Goal: Use online tool/utility: Utilize a website feature to perform a specific function

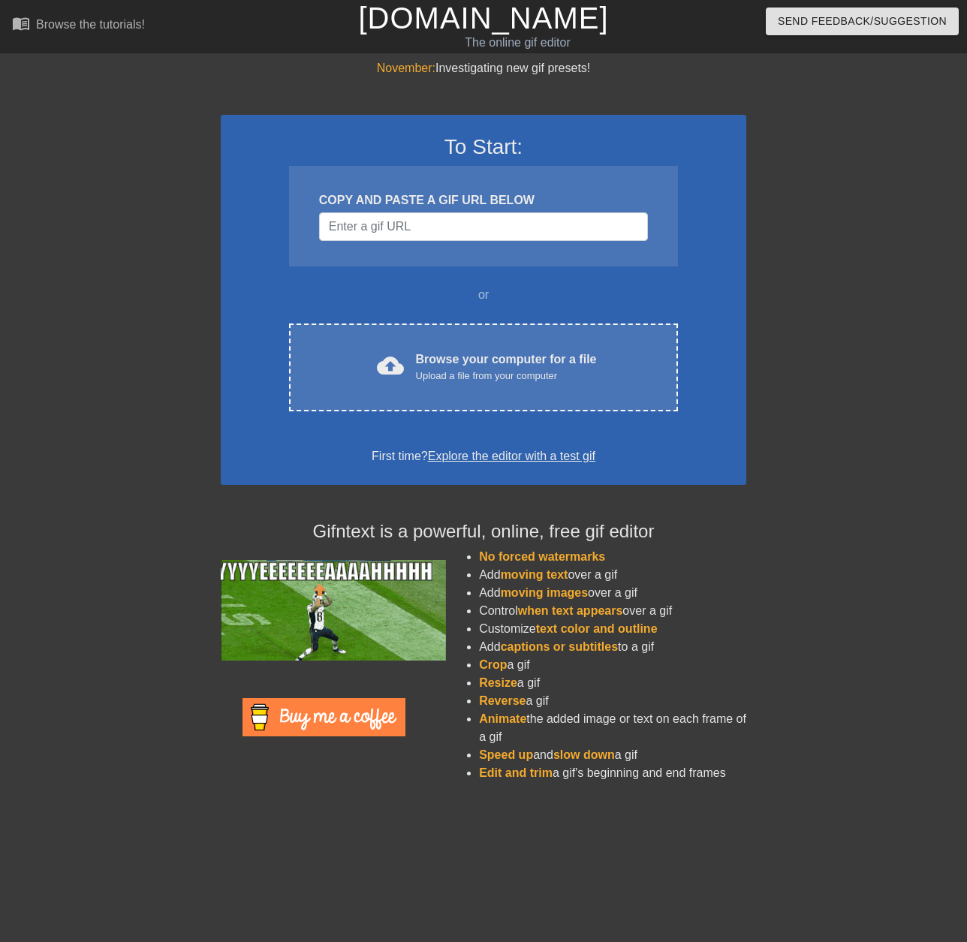
click at [757, 233] on div "November: Investigating new gif presets! To Start: COPY AND PASTE A GIF URL BEL…" at bounding box center [483, 426] width 967 height 735
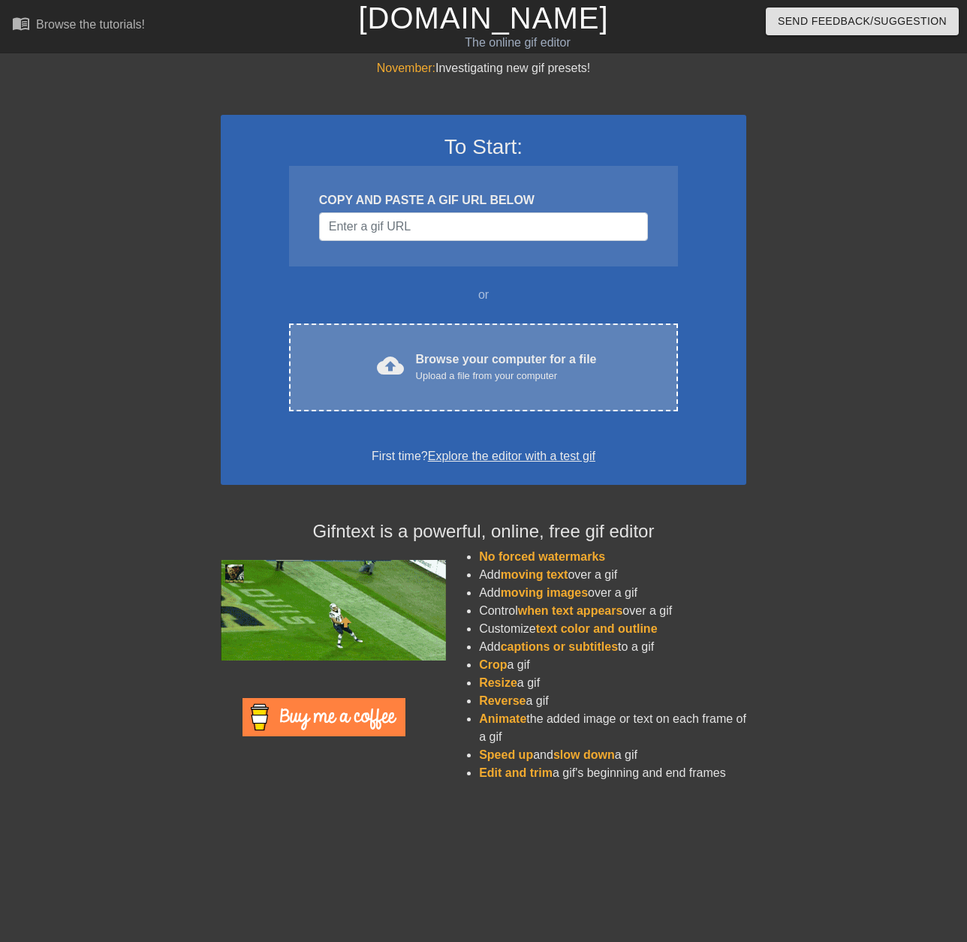
click at [511, 378] on div "Upload a file from your computer" at bounding box center [506, 376] width 181 height 15
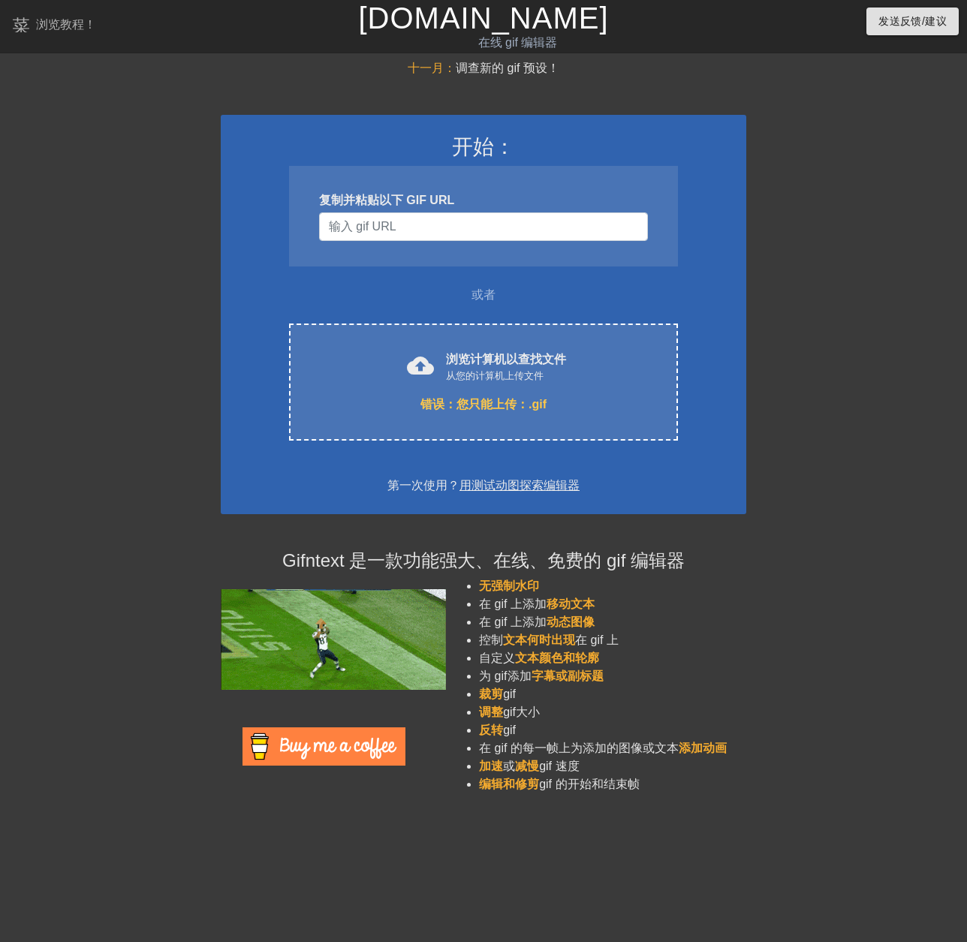
drag, startPoint x: 80, startPoint y: 163, endPoint x: 48, endPoint y: 64, distance: 104.0
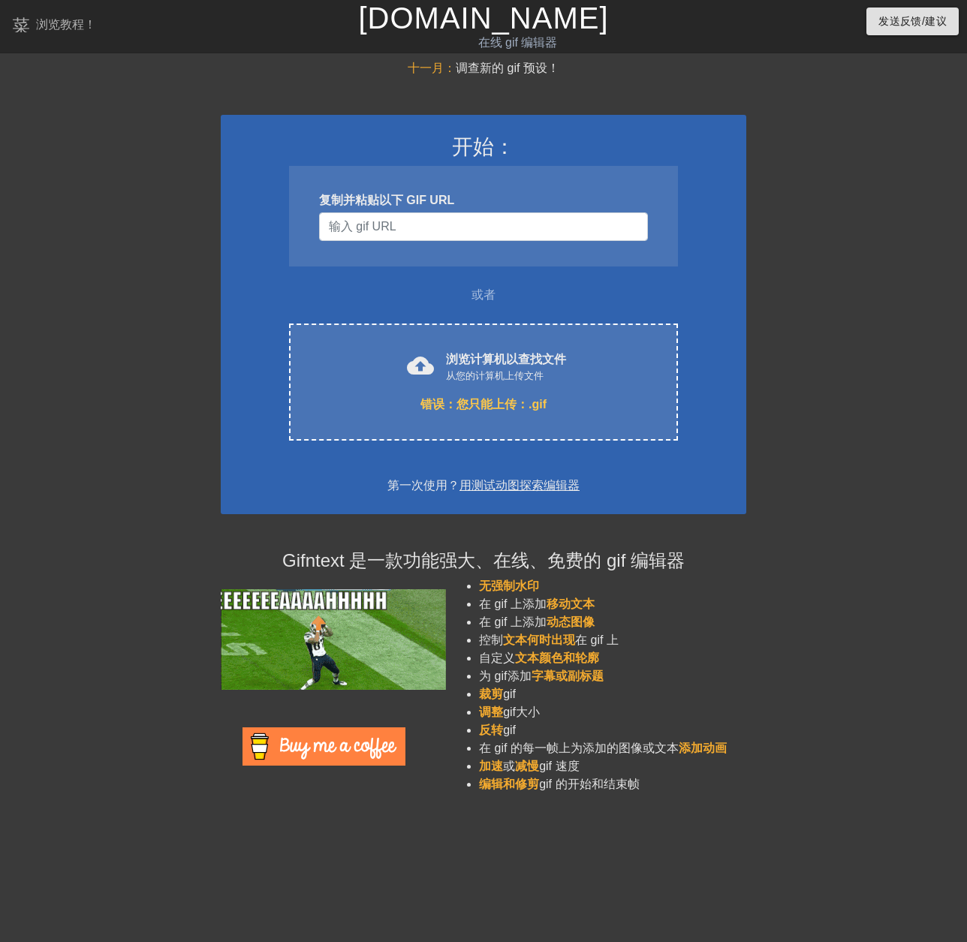
click at [80, 163] on div at bounding box center [89, 284] width 225 height 451
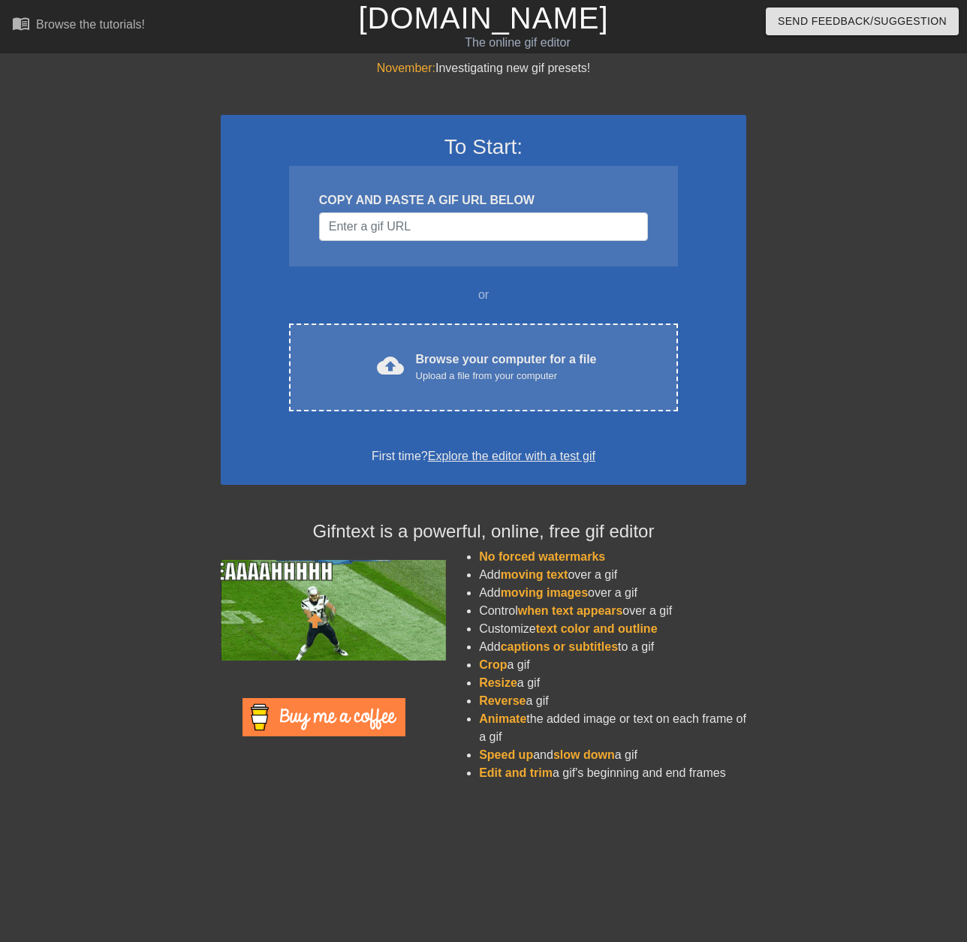
drag, startPoint x: 743, startPoint y: 286, endPoint x: 729, endPoint y: 285, distance: 14.3
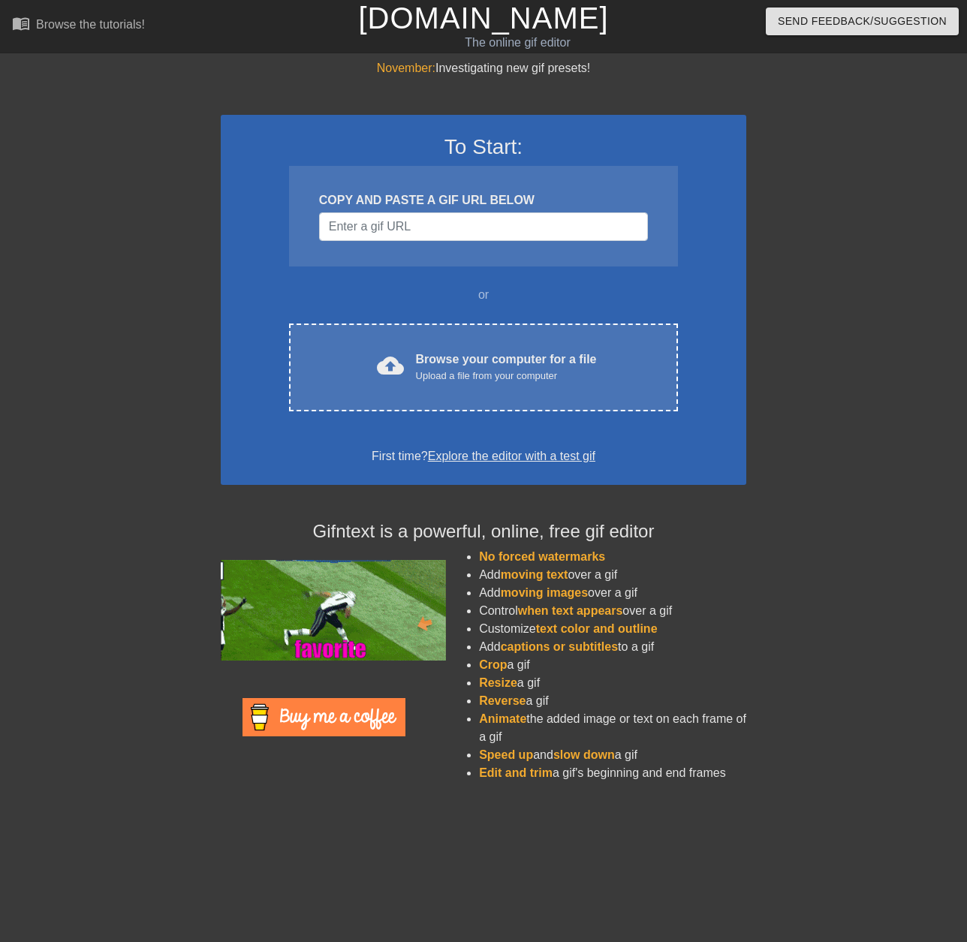
click at [743, 286] on div "To Start: COPY AND PASTE A GIF URL BELOW or cloud_upload Browse your computer f…" at bounding box center [484, 300] width 526 height 370
